Goal: Task Accomplishment & Management: Complete application form

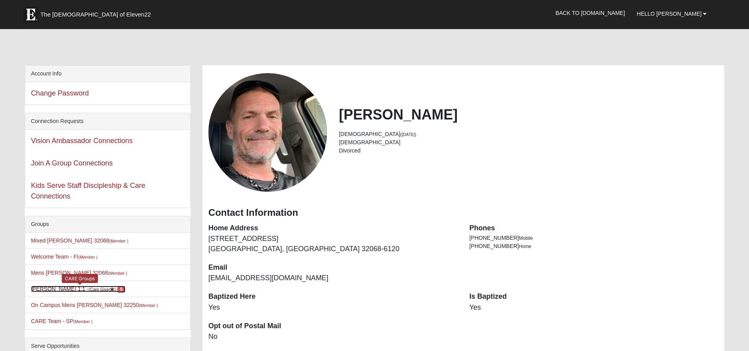
click at [64, 292] on link "Blain Moos 1:1 - (Care Giver ) 5" at bounding box center [78, 289] width 94 height 6
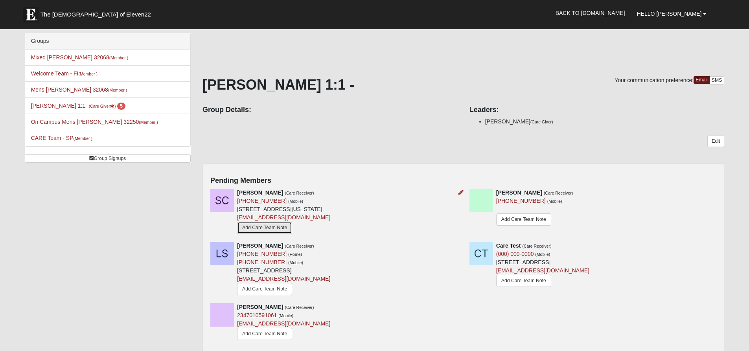
click at [292, 234] on link "Add Care Team Note" at bounding box center [264, 228] width 55 height 12
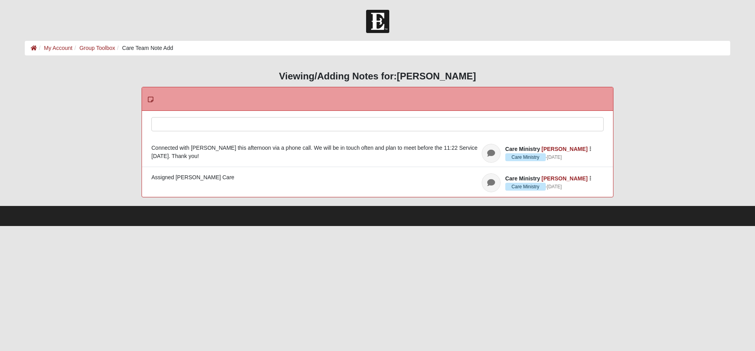
click at [228, 131] on div at bounding box center [378, 135] width 452 height 35
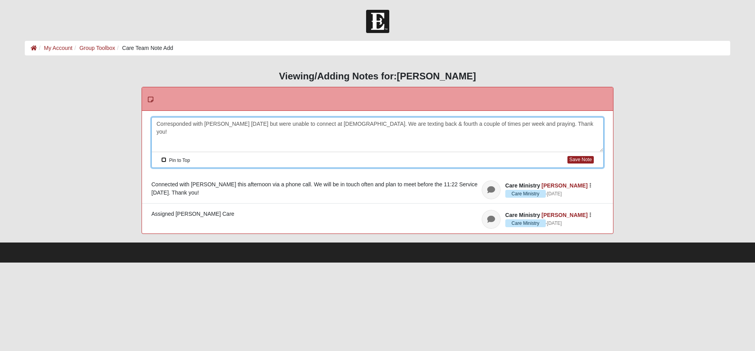
click at [166, 161] on input "Pin to Top" at bounding box center [163, 159] width 5 height 5
click at [579, 164] on button "Save Note" at bounding box center [581, 159] width 26 height 7
checkbox input "false"
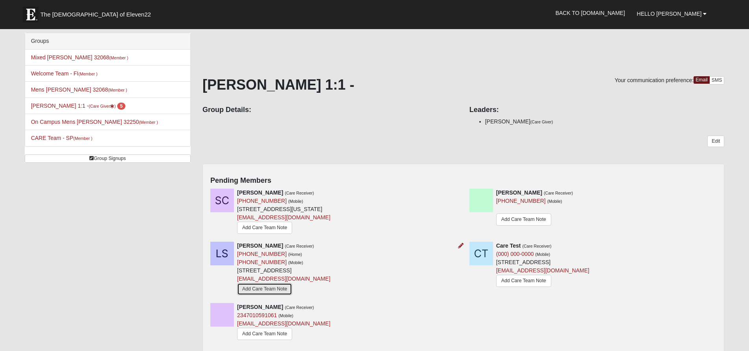
click at [280, 295] on link "Add Care Team Note" at bounding box center [264, 289] width 55 height 12
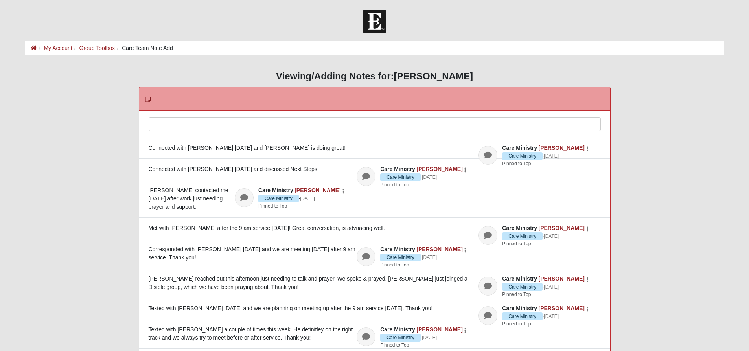
click at [184, 122] on div at bounding box center [375, 135] width 452 height 35
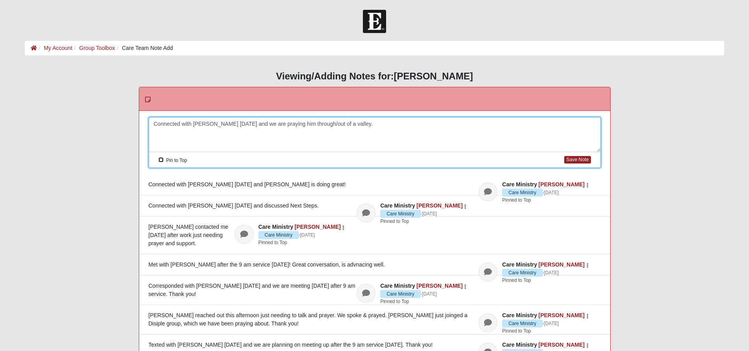
click at [162, 162] on input "Pin to Top" at bounding box center [161, 159] width 5 height 5
click at [570, 162] on button "Save Note" at bounding box center [577, 159] width 26 height 7
checkbox input "false"
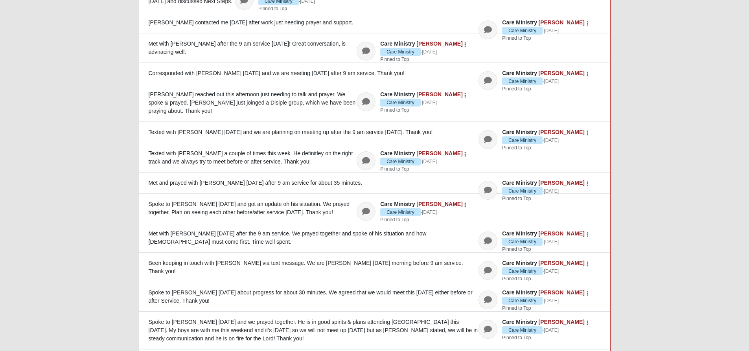
scroll to position [68, 0]
